Goal: Task Accomplishment & Management: Complete application form

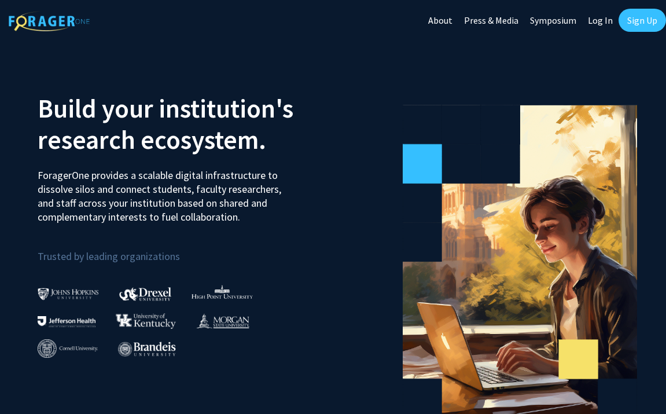
click at [639, 14] on link "Sign Up" at bounding box center [642, 20] width 47 height 23
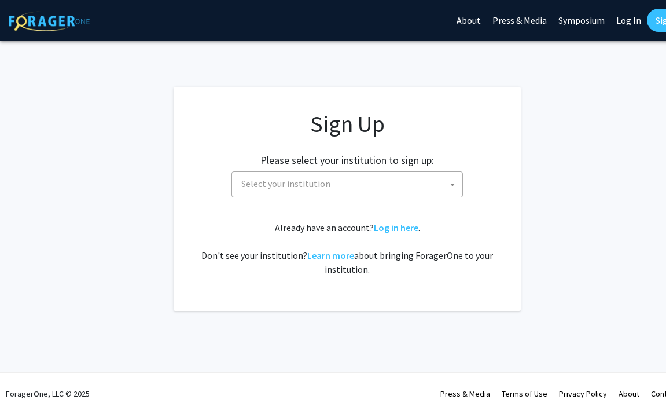
click at [322, 193] on span "Select your institution" at bounding box center [350, 184] width 226 height 24
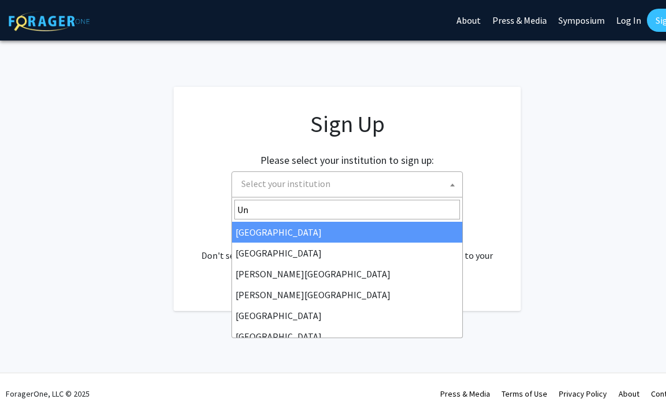
type input "U"
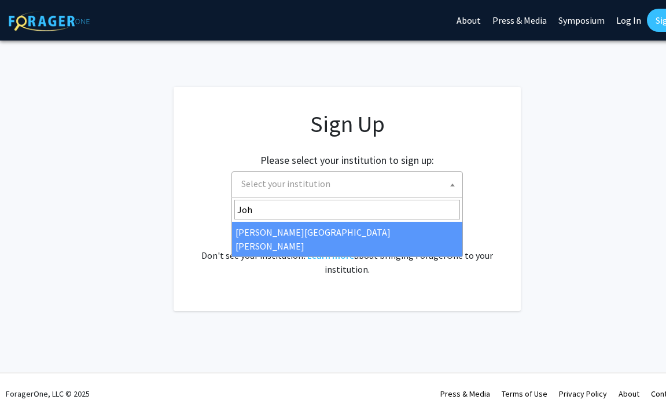
type input "[PERSON_NAME]"
select select "1"
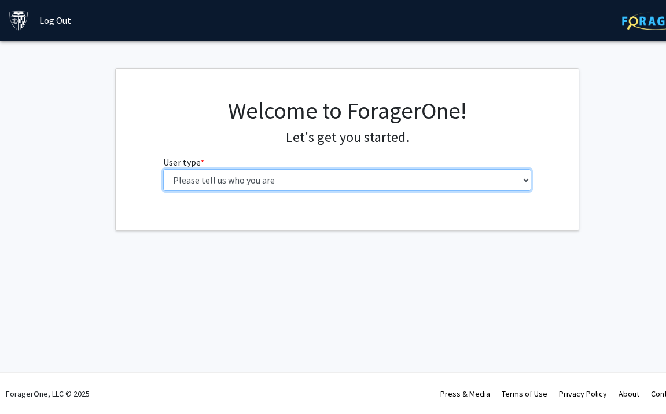
click at [310, 173] on select "Please tell us who you are Undergraduate Student Master's Student Doctoral Cand…" at bounding box center [347, 180] width 369 height 22
select select "2: masters"
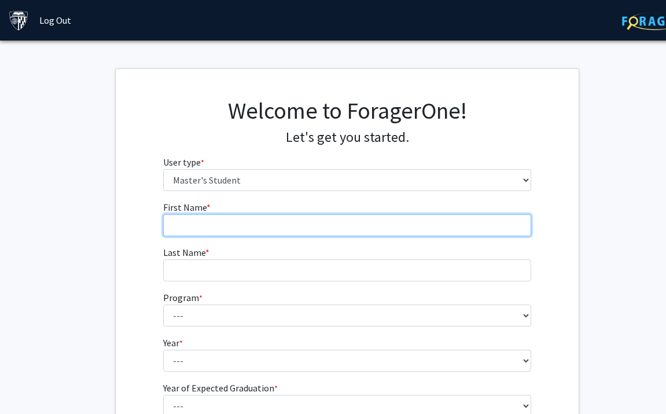
click at [338, 226] on input "First Name * required" at bounding box center [347, 225] width 369 height 22
type input "Shize"
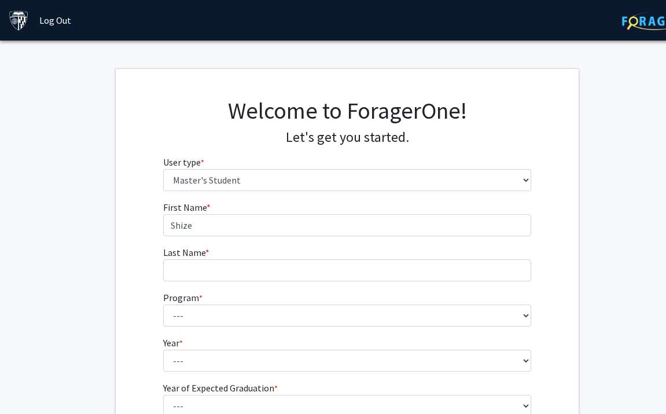
type input "Zhao"
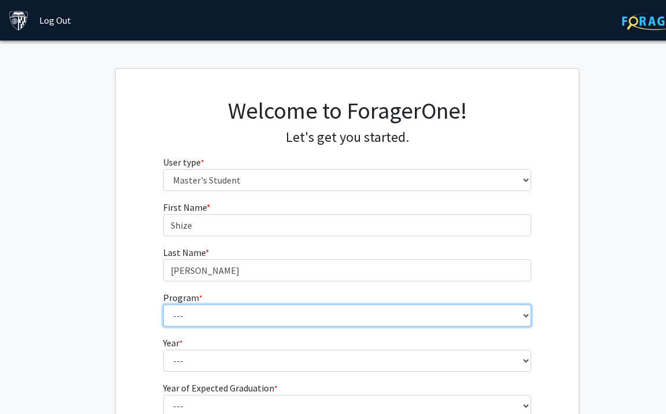
click at [265, 312] on select "--- Anatomy Education Applied and Computational Mathematics Applied Biomedical …" at bounding box center [347, 315] width 369 height 22
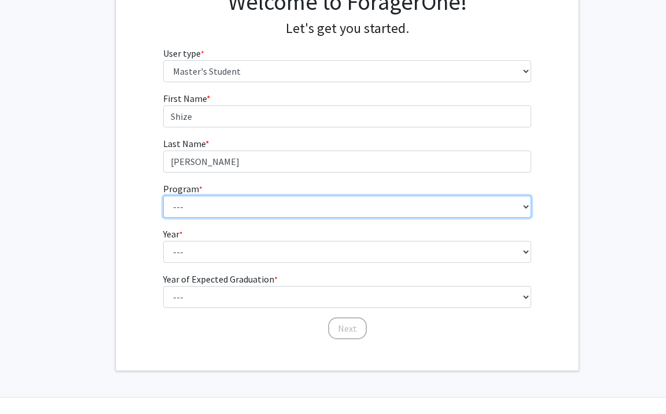
scroll to position [130, 0]
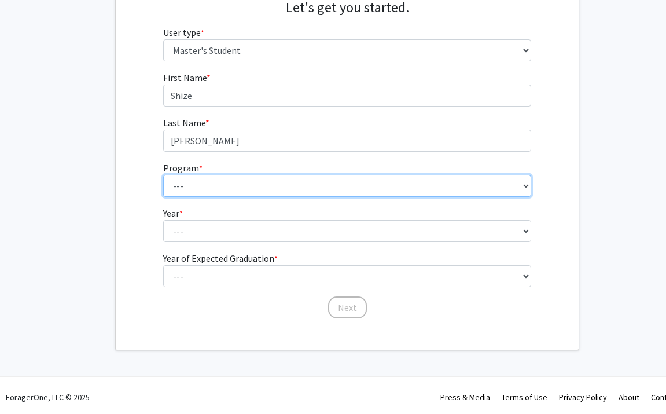
click at [256, 175] on select "--- Anatomy Education Applied and Computational Mathematics Applied Biomedical …" at bounding box center [347, 186] width 369 height 22
click at [243, 179] on select "--- Anatomy Education Applied and Computational Mathematics Applied Biomedical …" at bounding box center [347, 186] width 369 height 22
select select "50: 39"
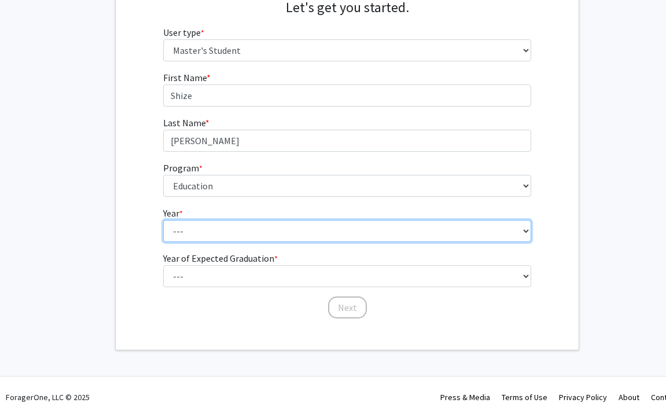
click at [196, 230] on select "--- First Year Second Year" at bounding box center [347, 231] width 369 height 22
select select "1: first_year"
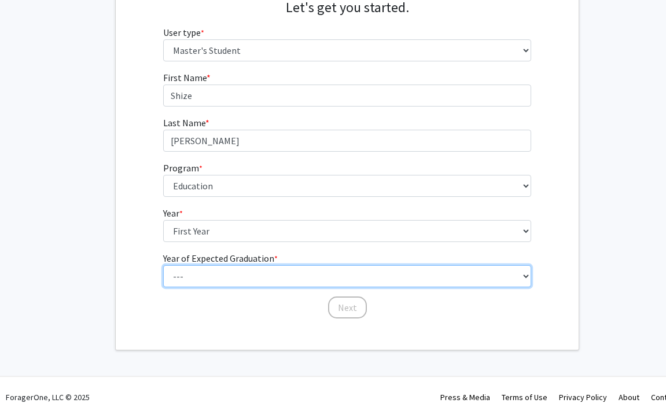
click at [196, 280] on select "--- 2025 2026 2027 2028 2029 2030 2031 2032 2033 2034" at bounding box center [347, 276] width 369 height 22
select select "2: 2026"
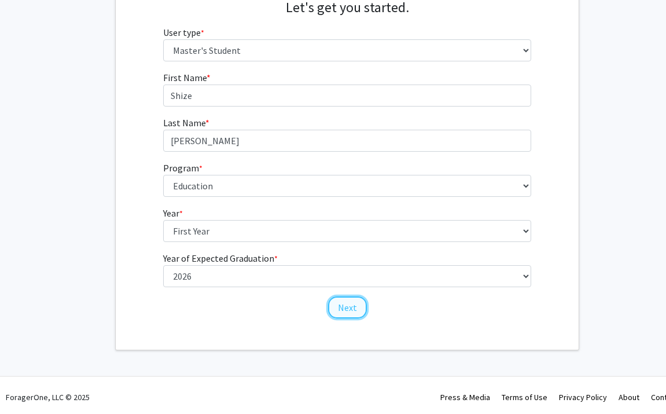
click at [348, 314] on button "Next" at bounding box center [347, 307] width 39 height 22
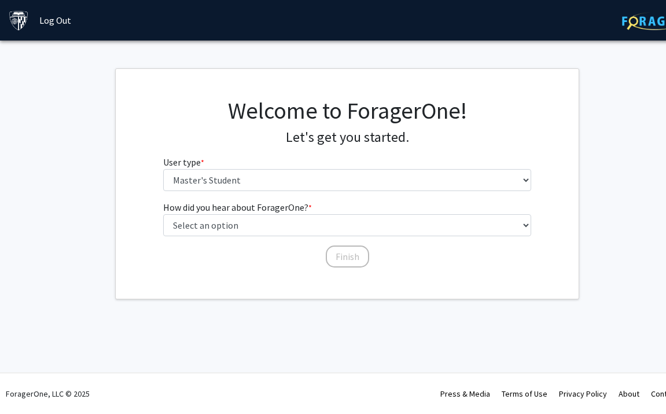
scroll to position [0, 0]
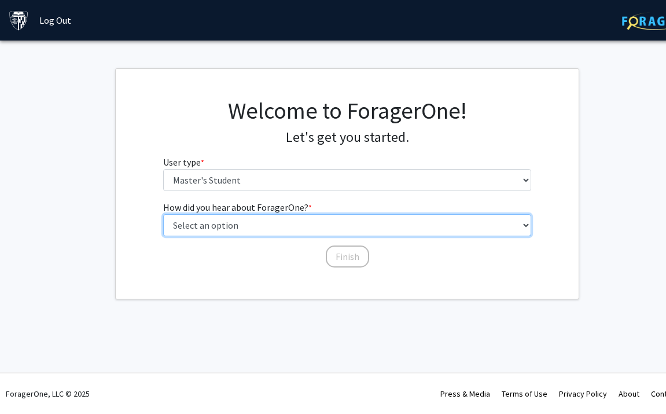
click at [314, 224] on select "Select an option Peer/student recommendation Faculty/staff recommendation Unive…" at bounding box center [347, 225] width 369 height 22
select select "2: faculty_recommendation"
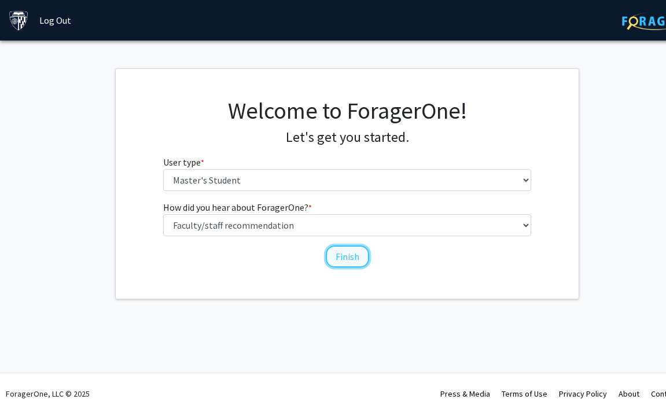
click at [335, 254] on button "Finish" at bounding box center [347, 256] width 43 height 22
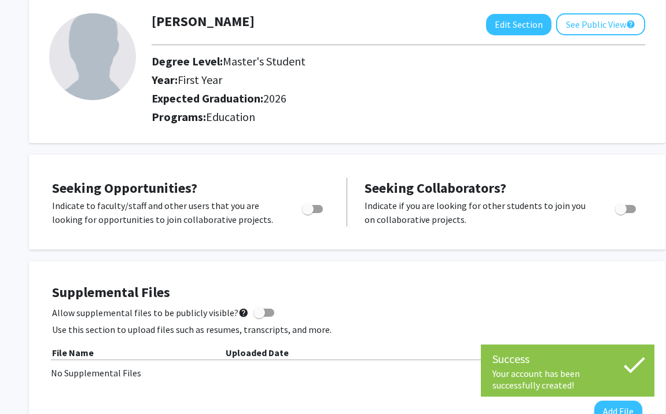
scroll to position [76, 0]
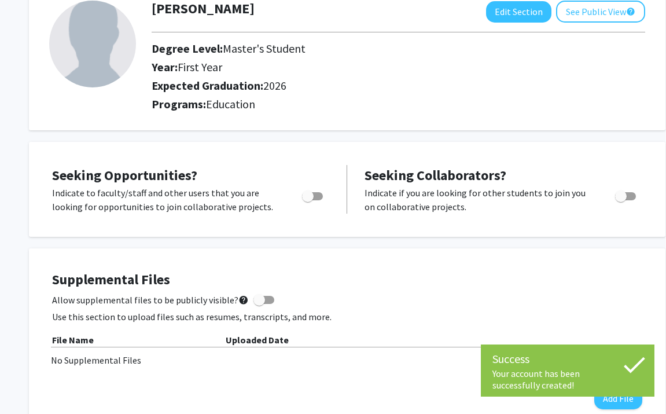
click at [318, 195] on span "Toggle" at bounding box center [312, 196] width 21 height 8
click at [308, 200] on input "Are you actively seeking opportunities?" at bounding box center [307, 200] width 1 height 1
checkbox input "true"
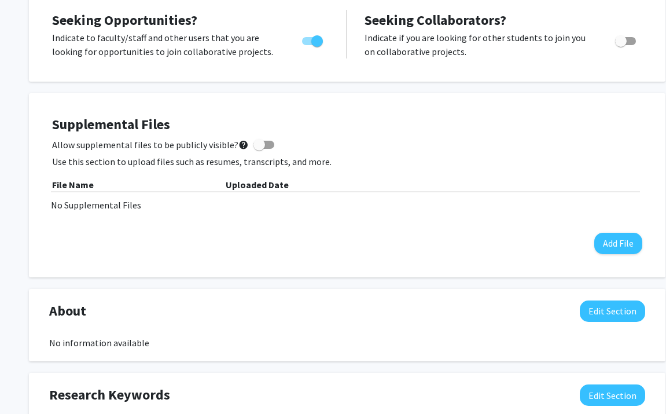
scroll to position [233, 0]
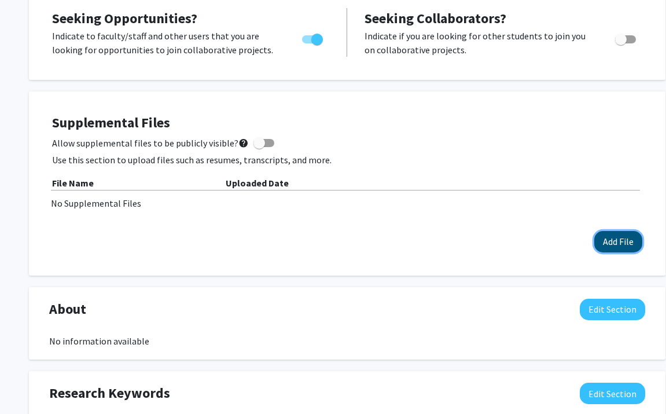
click at [607, 246] on button "Add File" at bounding box center [619, 241] width 48 height 21
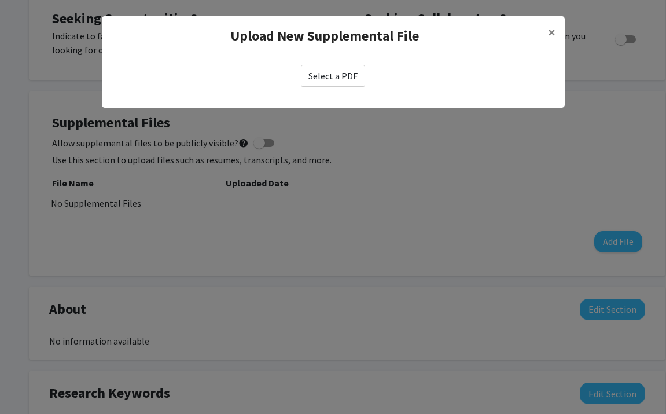
click at [333, 69] on label "Select a PDF" at bounding box center [333, 76] width 64 height 22
click at [0, 0] on input "Select a PDF" at bounding box center [0, 0] width 0 height 0
click at [548, 32] on span "×" at bounding box center [552, 32] width 8 height 18
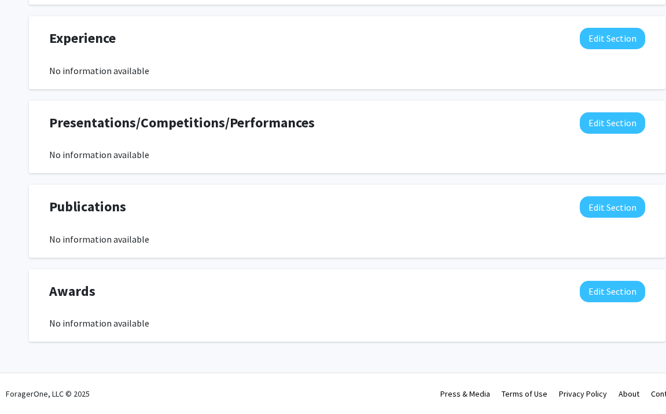
scroll to position [603, 0]
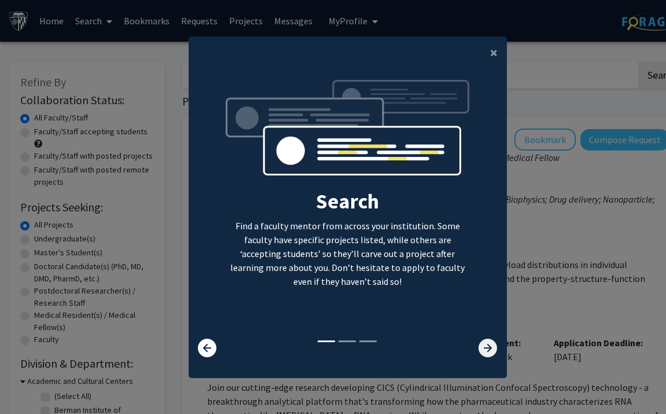
click at [490, 346] on icon at bounding box center [488, 348] width 19 height 19
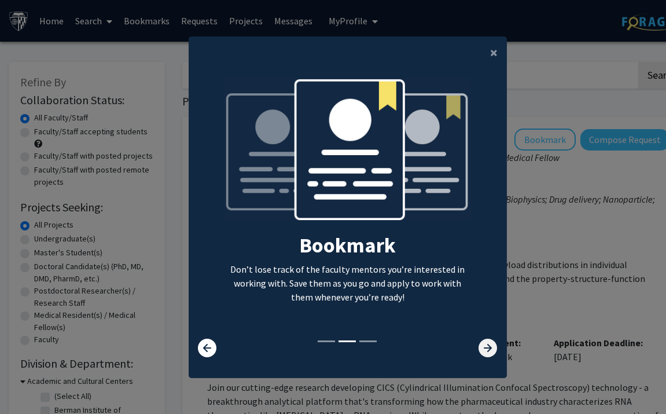
click at [490, 346] on icon at bounding box center [488, 348] width 19 height 19
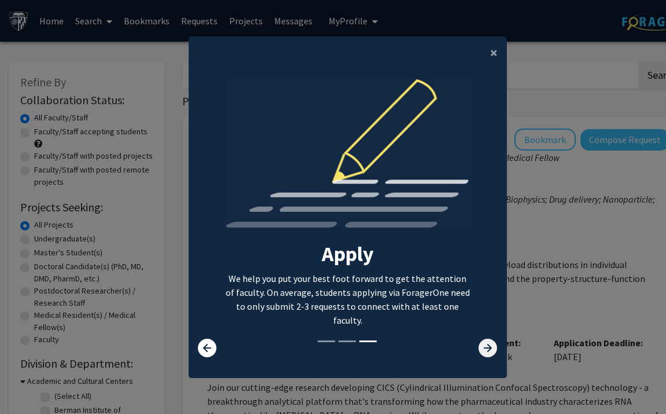
click at [485, 344] on icon at bounding box center [488, 348] width 19 height 19
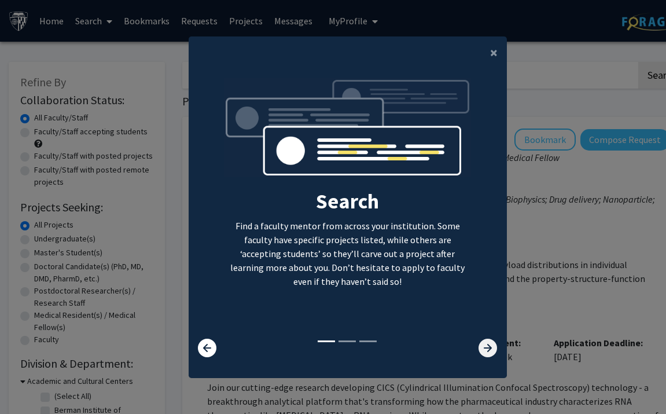
click at [485, 344] on icon at bounding box center [488, 348] width 19 height 19
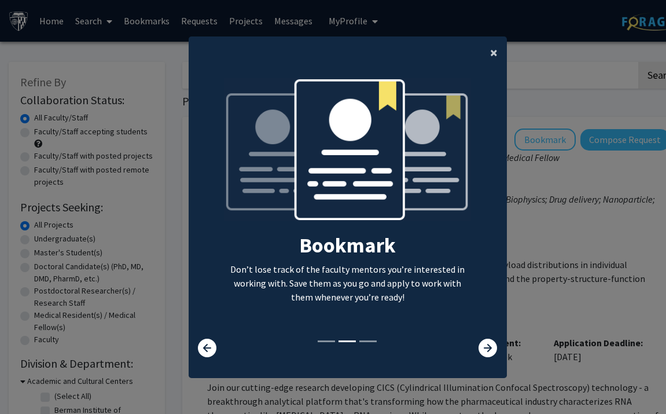
click at [494, 49] on span "×" at bounding box center [494, 52] width 8 height 18
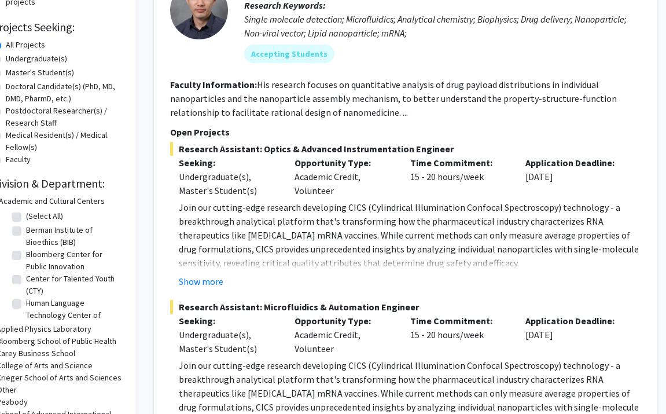
scroll to position [0, 28]
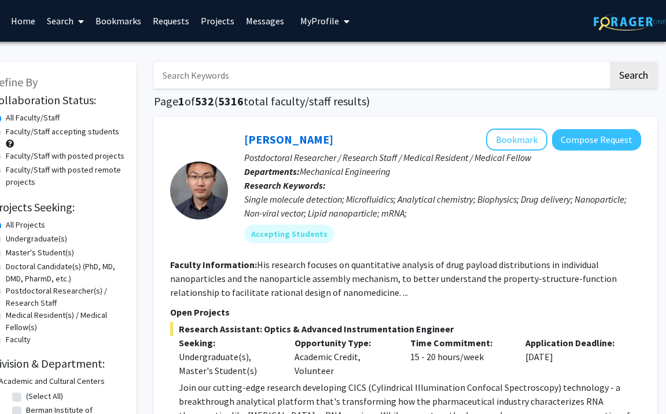
click at [287, 80] on input "Search Keywords" at bounding box center [381, 75] width 454 height 27
type input "Education"
click at [610, 62] on button "Search" at bounding box center [633, 75] width 47 height 27
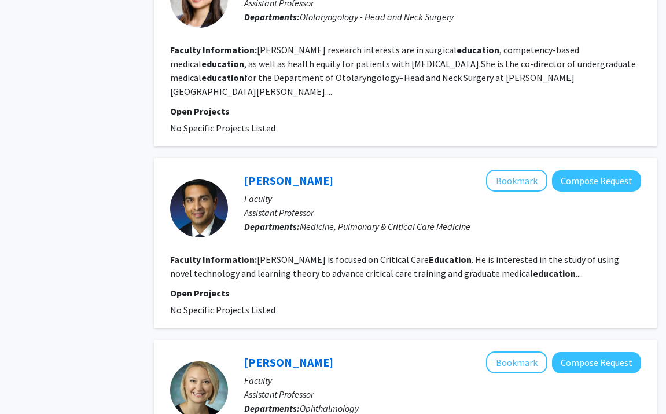
scroll to position [1102, 28]
